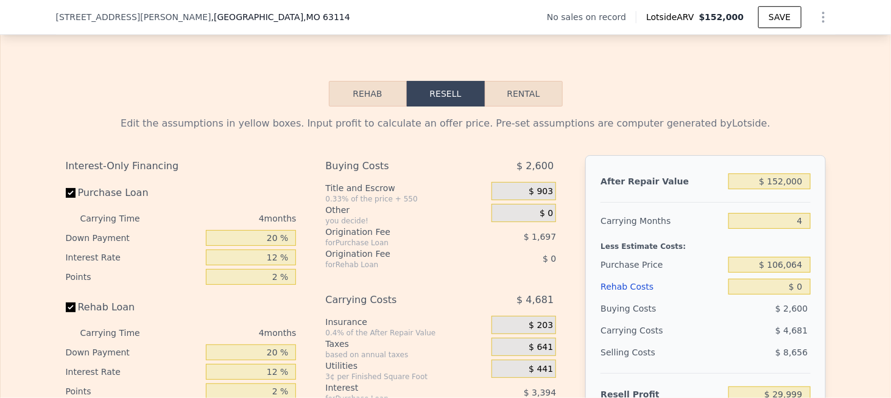
scroll to position [1457, 0]
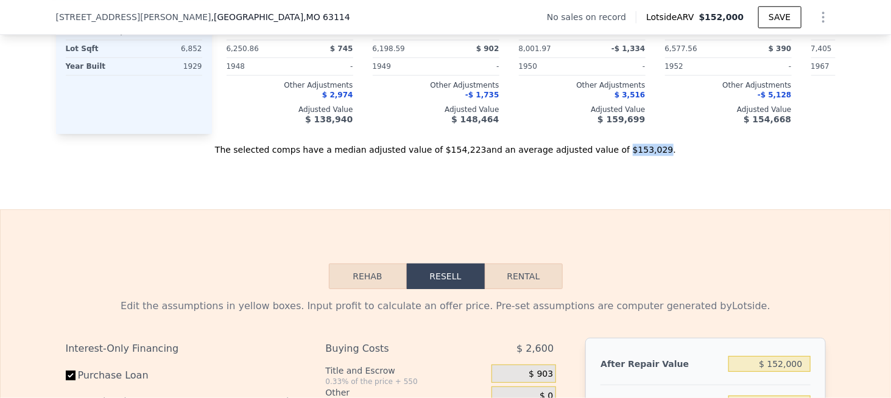
drag, startPoint x: 597, startPoint y: 165, endPoint x: 628, endPoint y: 166, distance: 30.5
click at [628, 156] on div "The selected comps have a median adjusted value of $154,223 and an average adju…" at bounding box center [446, 145] width 780 height 22
copy div "$153,029"
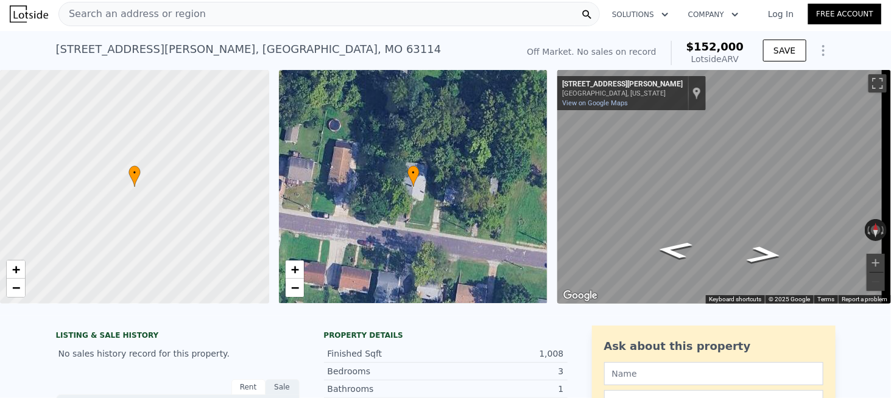
scroll to position [0, 0]
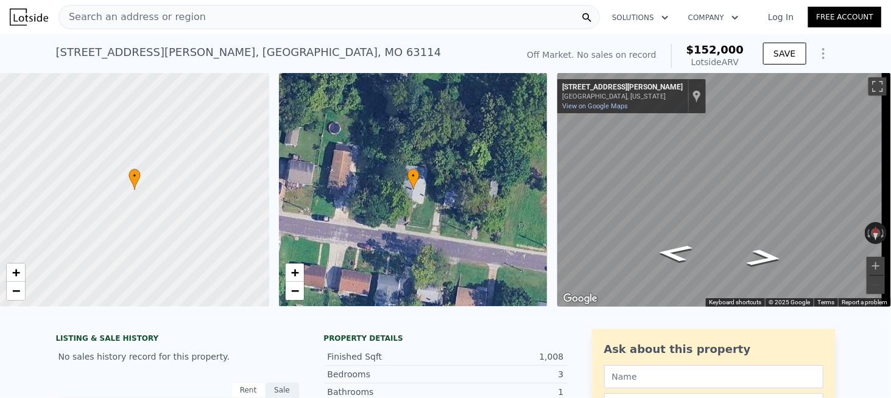
click at [199, 19] on div "Search an address or region" at bounding box center [329, 17] width 542 height 24
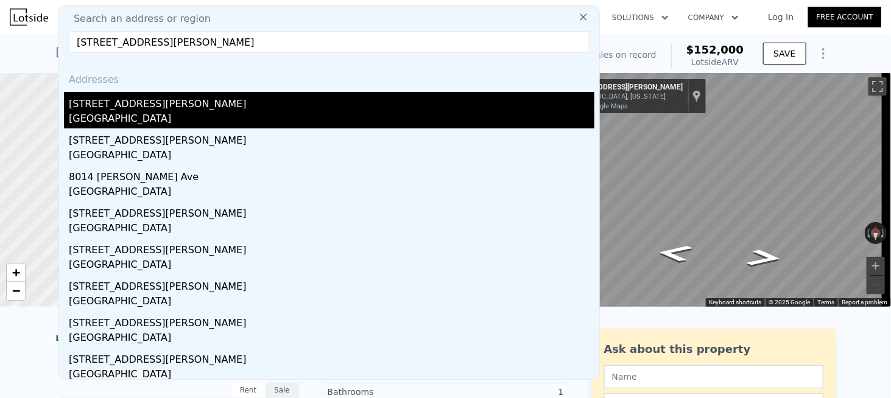
type input "[STREET_ADDRESS][PERSON_NAME]"
click at [105, 107] on div "[STREET_ADDRESS][PERSON_NAME]" at bounding box center [332, 101] width 526 height 19
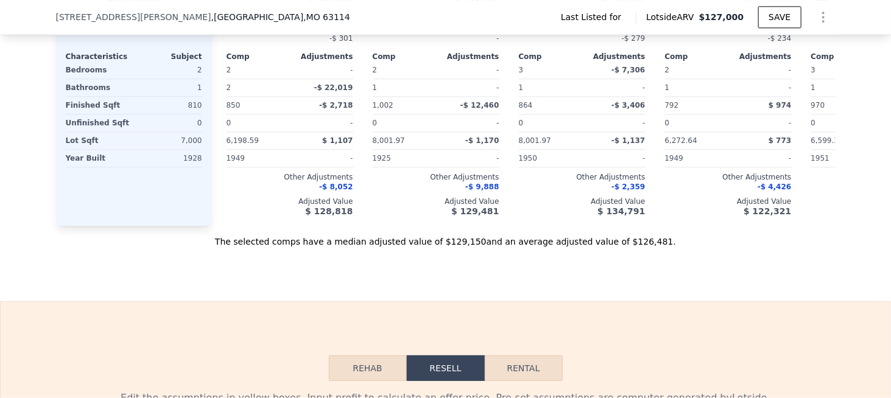
scroll to position [1336, 0]
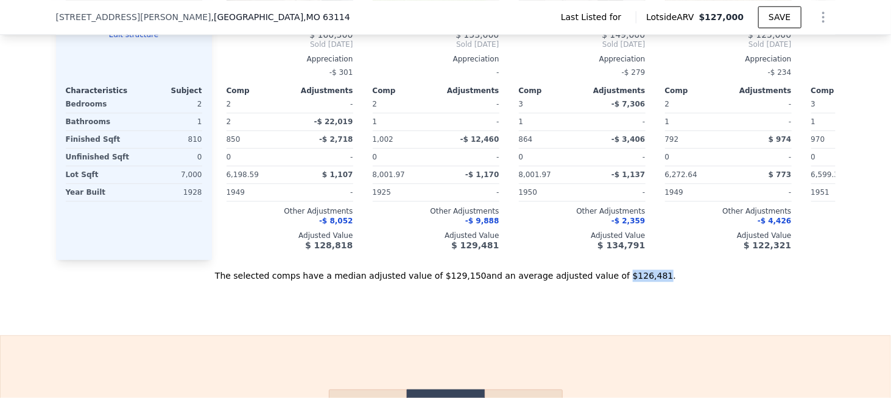
drag, startPoint x: 596, startPoint y: 291, endPoint x: 627, endPoint y: 291, distance: 30.5
click at [627, 282] on div "The selected comps have a median adjusted value of $129,150 and an average adju…" at bounding box center [446, 271] width 780 height 22
copy div "$126,481"
